Goal: Check status: Check status

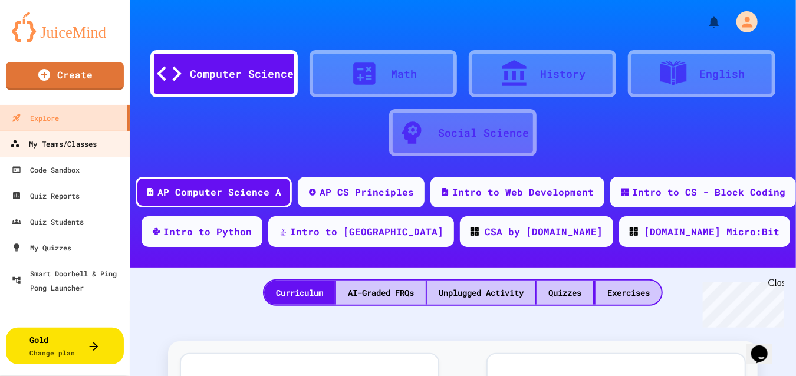
click at [78, 141] on div "My Teams/Classes" at bounding box center [53, 144] width 87 height 15
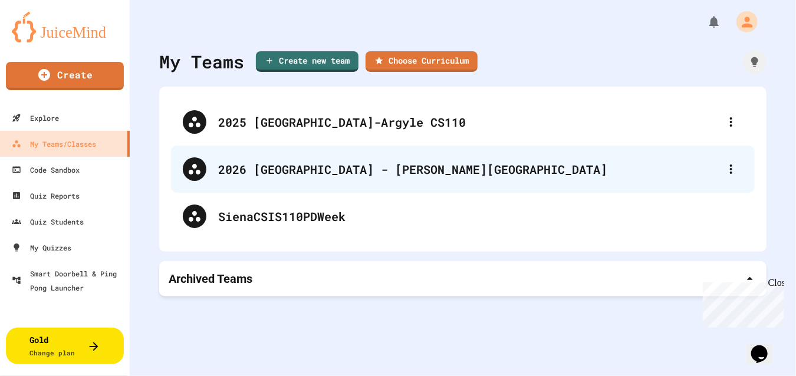
click at [361, 166] on div "2026 [GEOGRAPHIC_DATA] - [PERSON_NAME][GEOGRAPHIC_DATA]" at bounding box center [468, 169] width 501 height 18
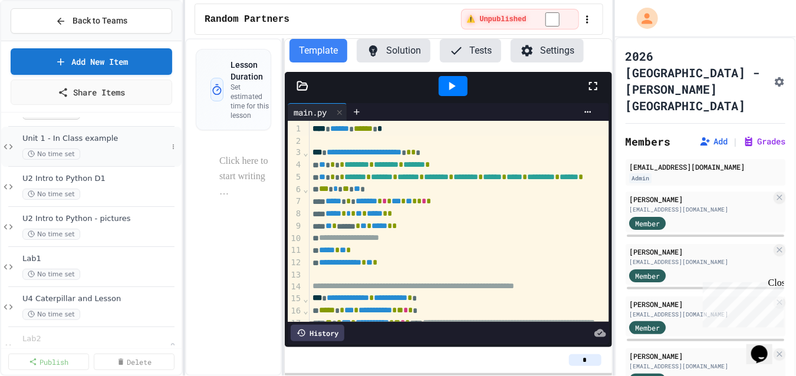
scroll to position [146, 0]
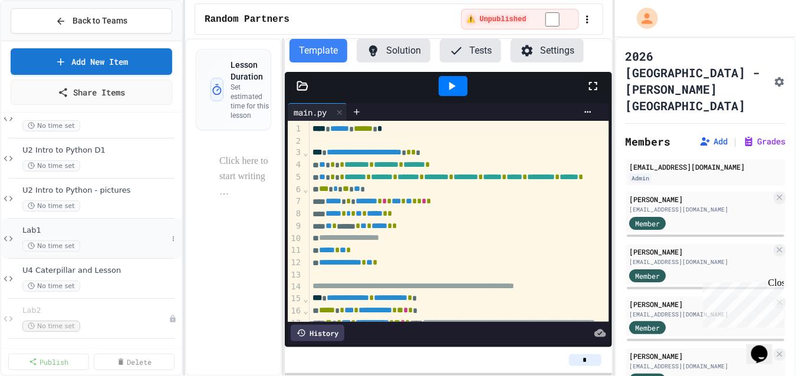
click at [93, 242] on div "No time set" at bounding box center [94, 246] width 145 height 11
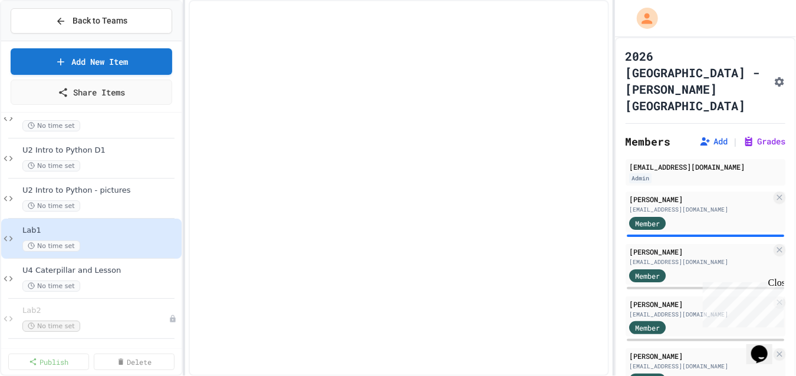
scroll to position [132, 0]
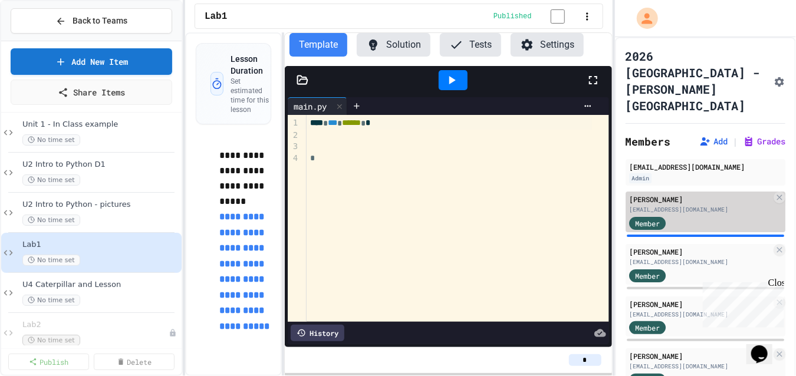
click at [682, 215] on div "Member" at bounding box center [658, 222] width 59 height 15
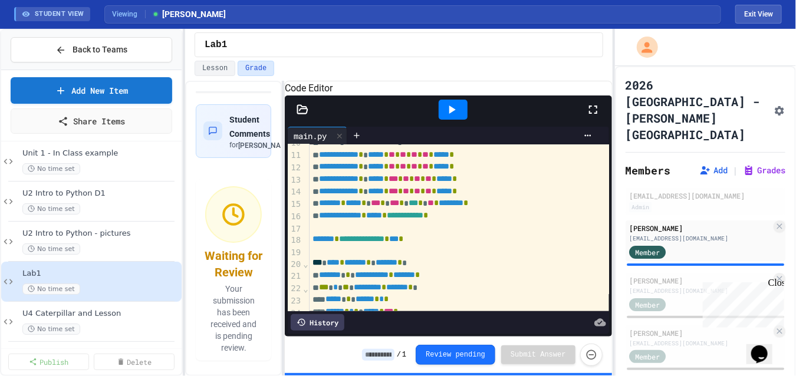
scroll to position [228, 0]
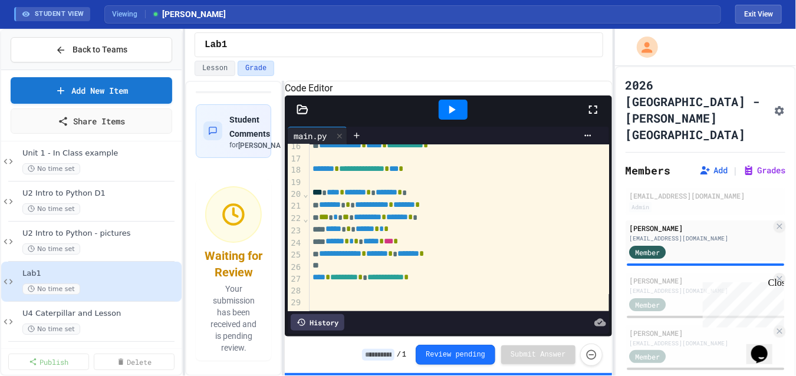
click at [303, 116] on icon at bounding box center [303, 110] width 12 height 12
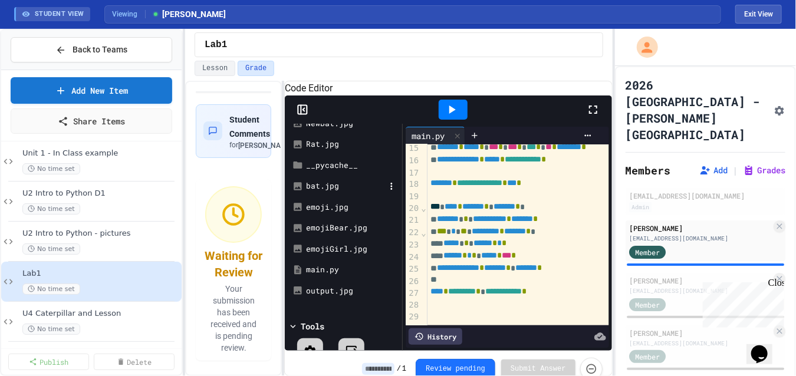
scroll to position [0, 0]
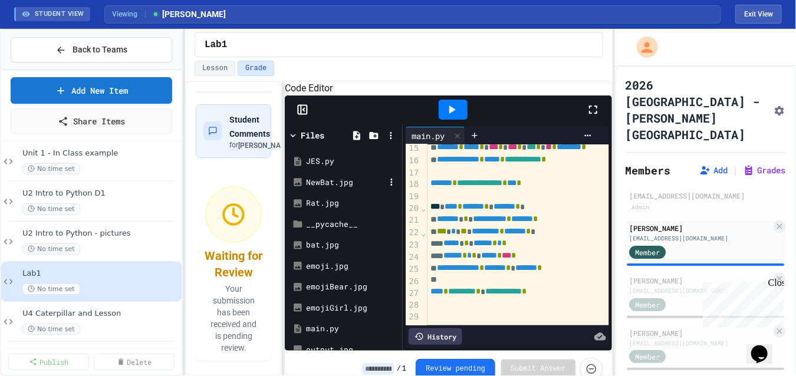
click at [330, 189] on div "NewBat.jpg" at bounding box center [345, 183] width 79 height 12
